Goal: Information Seeking & Learning: Learn about a topic

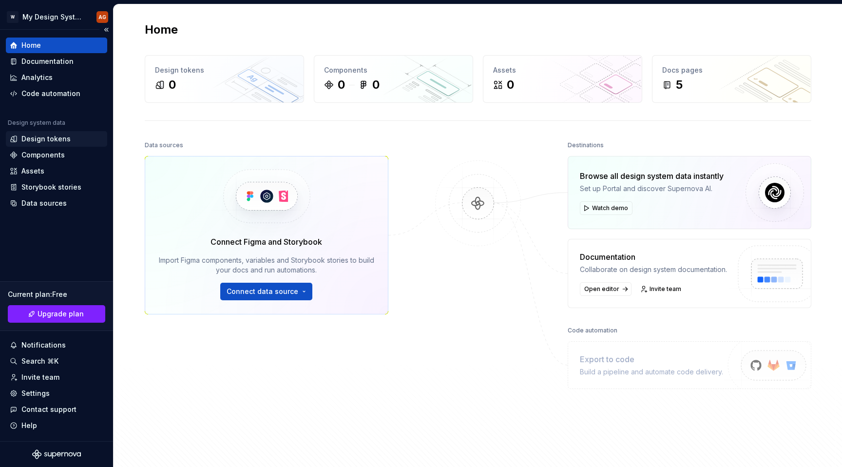
click at [57, 136] on div "Design tokens" at bounding box center [45, 139] width 49 height 10
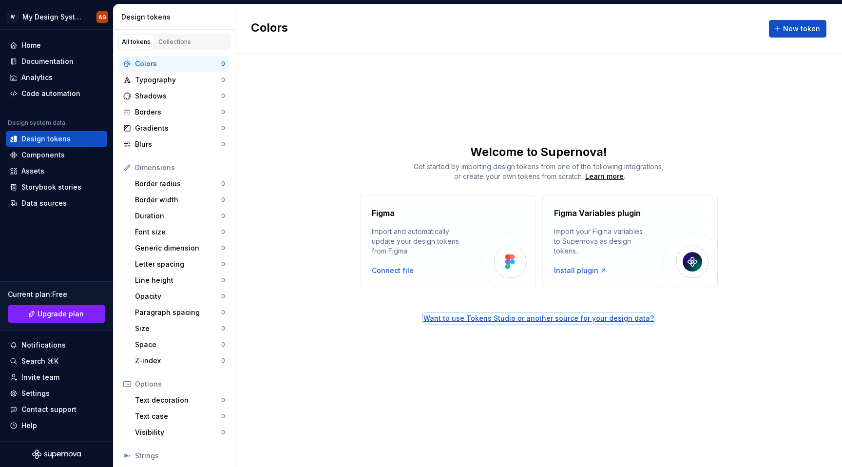
click at [533, 319] on div "Want to use Tokens Studio or another source for your design data?" at bounding box center [539, 318] width 231 height 10
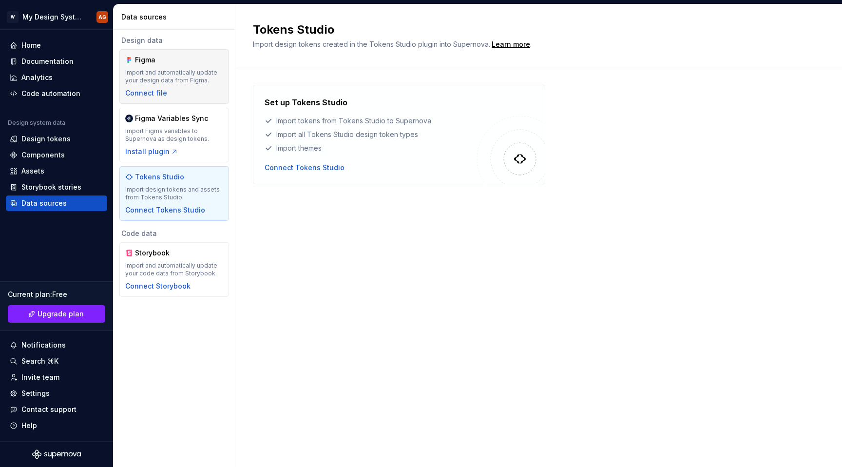
click at [167, 64] on div "Figma" at bounding box center [158, 60] width 47 height 10
